Goal: Task Accomplishment & Management: Use online tool/utility

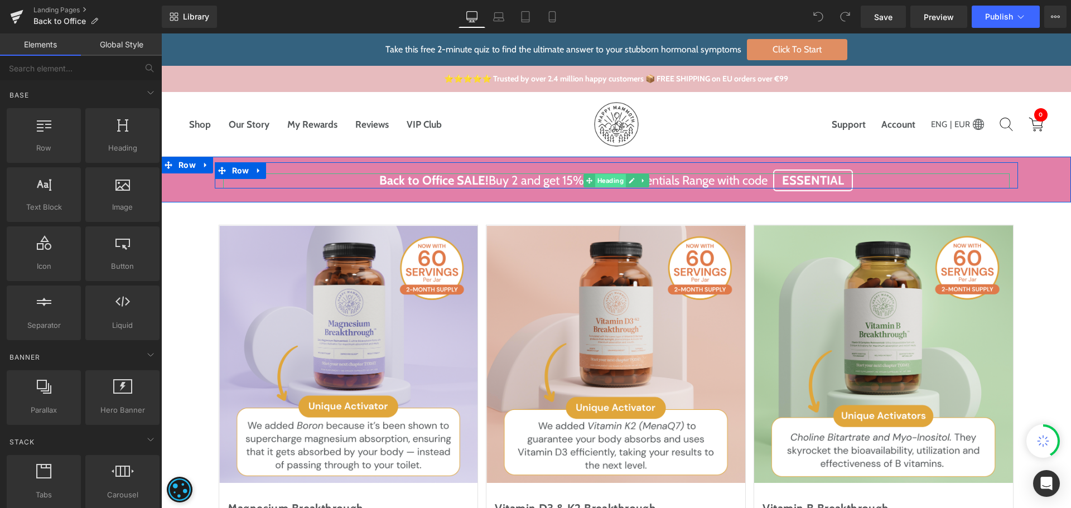
click at [613, 180] on span "Heading" at bounding box center [610, 180] width 31 height 13
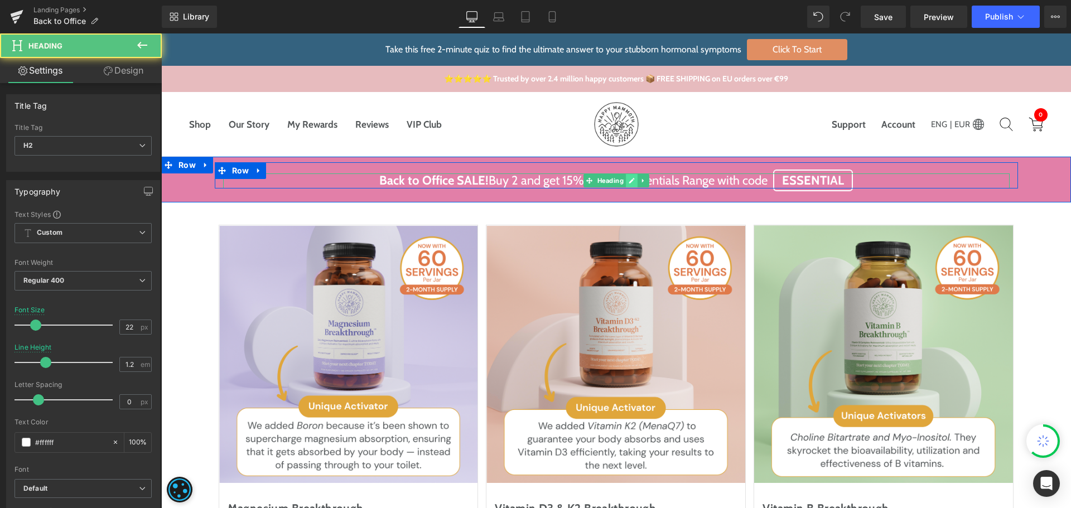
click at [626, 181] on link at bounding box center [632, 180] width 12 height 13
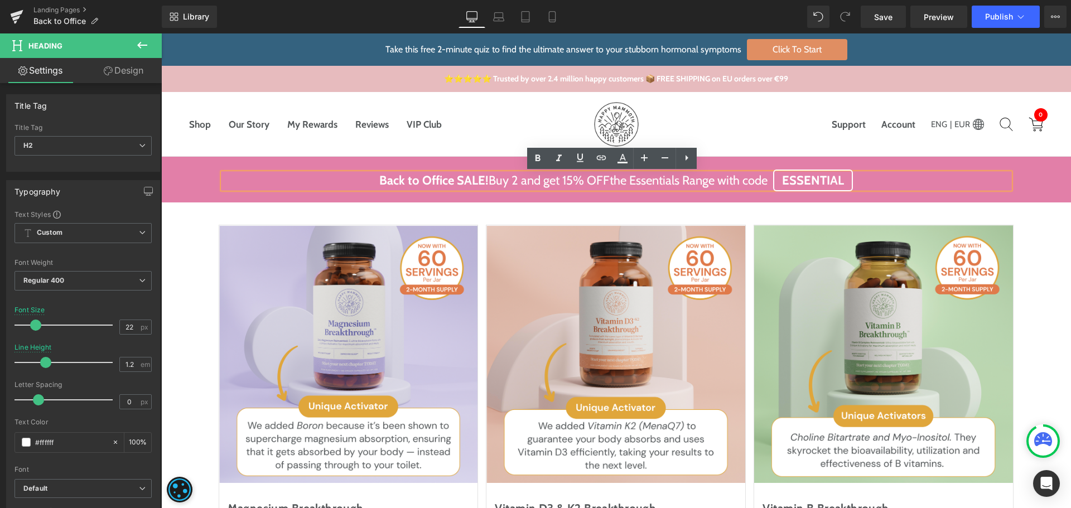
click at [610, 181] on h2 "Back to Office SALE! Buy 2 and get 15% OFF the Essentials Range with code ESSEN…" at bounding box center [616, 181] width 787 height 15
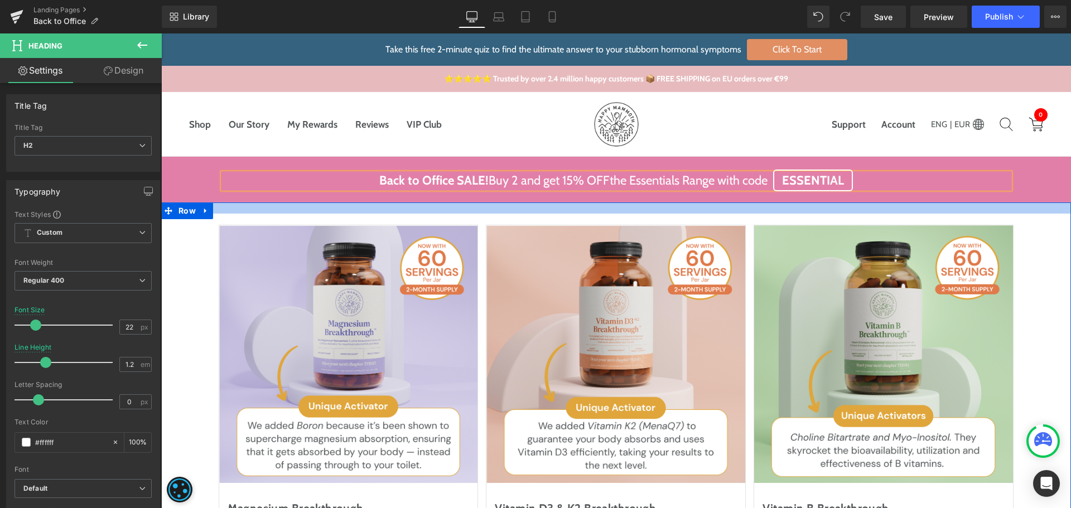
click at [161, 33] on div at bounding box center [161, 33] width 0 height 0
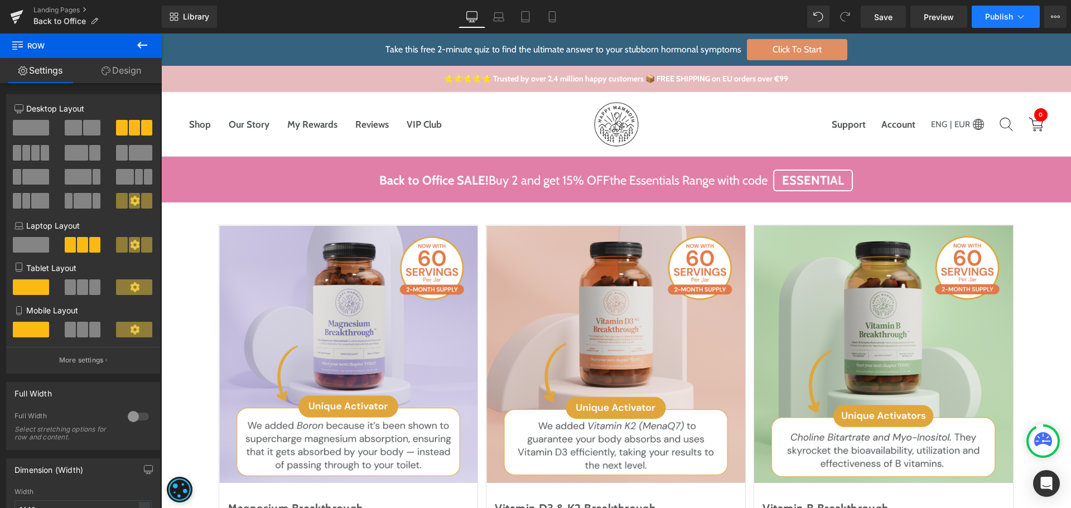
click at [997, 9] on button "Publish" at bounding box center [1006, 17] width 68 height 22
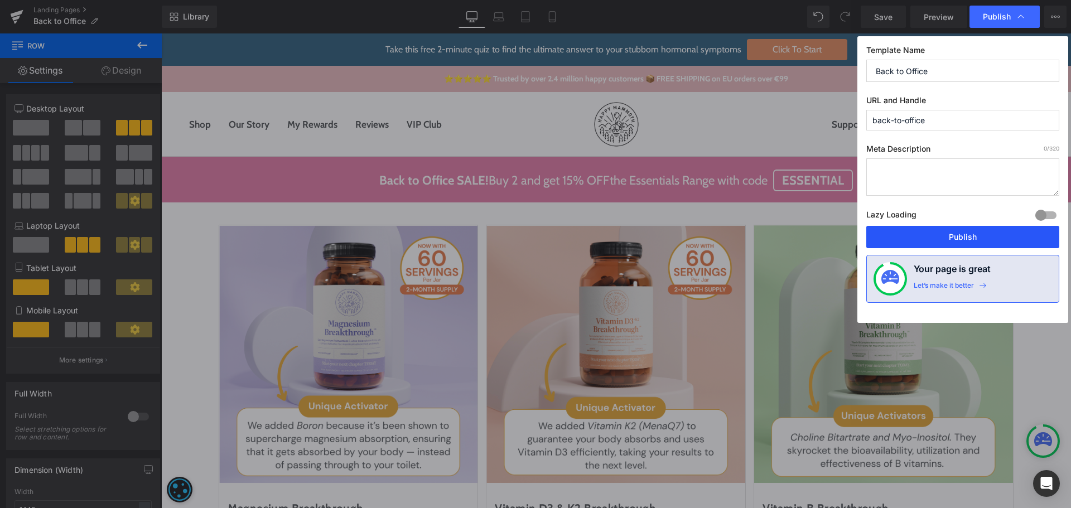
click at [14, 134] on button "Publish" at bounding box center [11, 131] width 6 height 6
